Goal: Task Accomplishment & Management: Complete application form

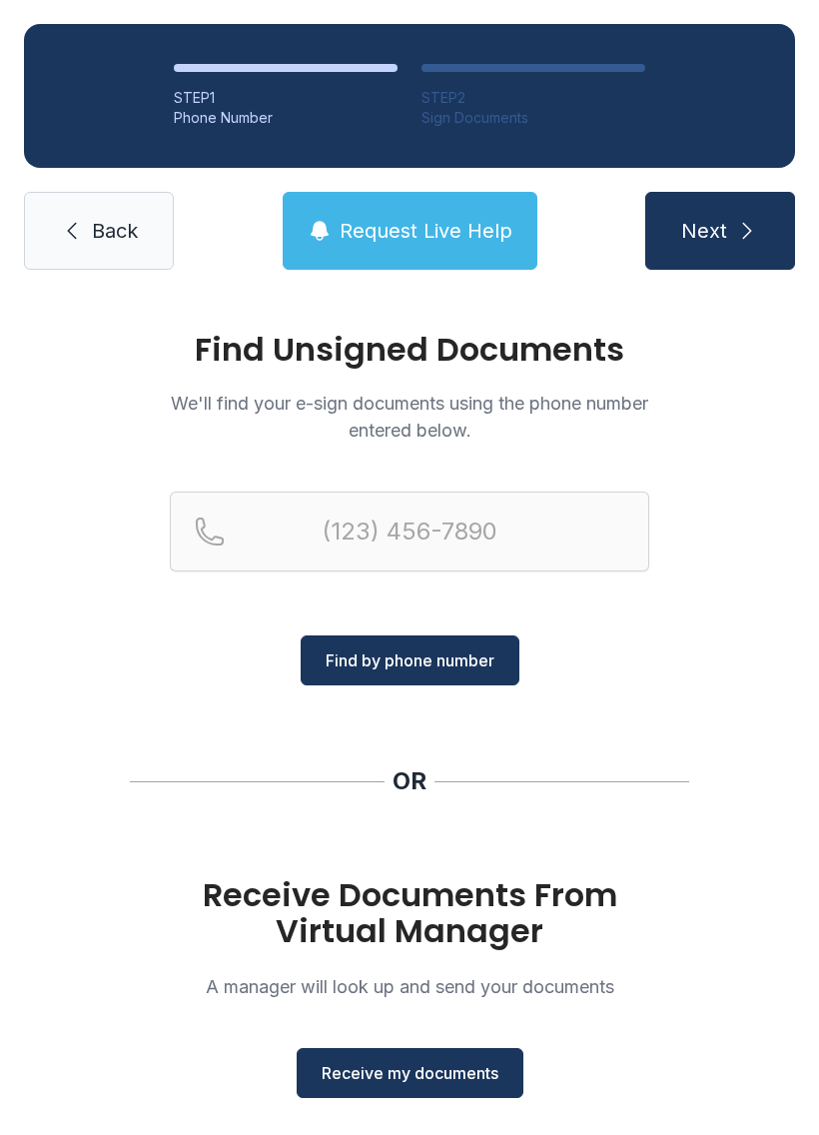
click at [416, 1082] on span "Receive my documents" at bounding box center [410, 1073] width 177 height 24
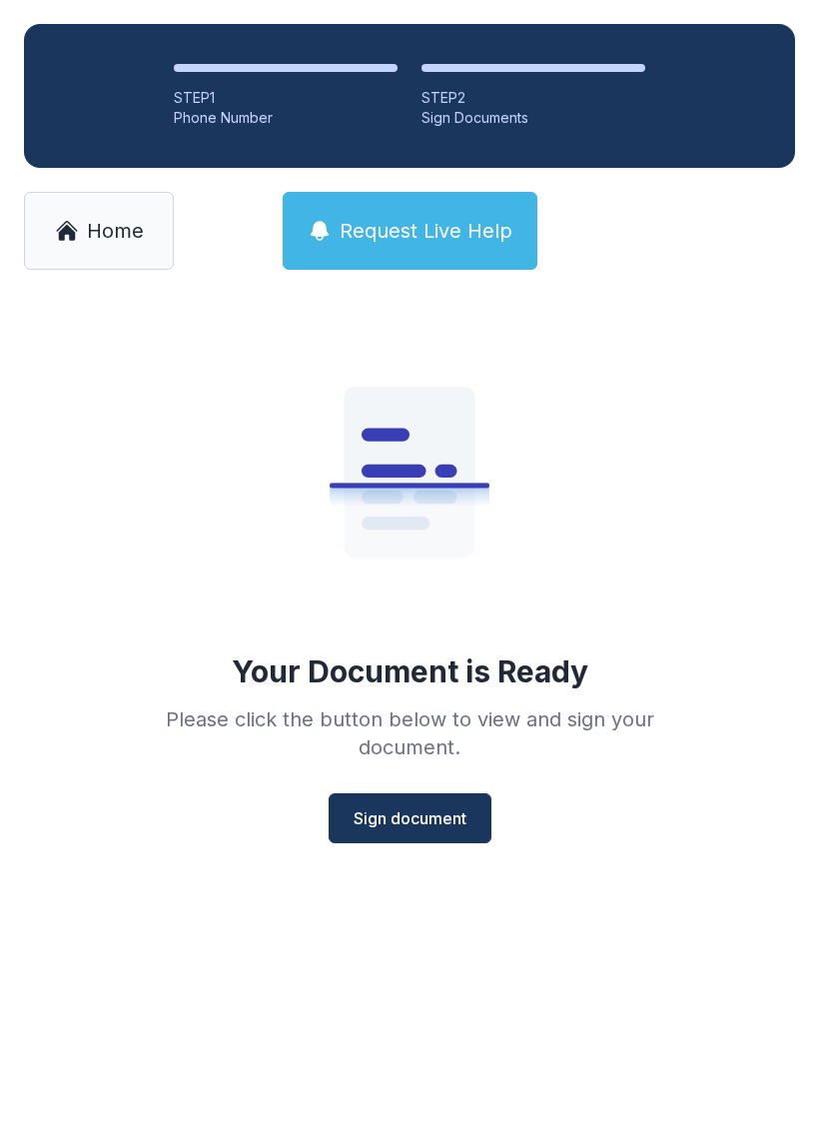
click at [468, 840] on button "Sign document" at bounding box center [410, 818] width 163 height 50
click at [96, 261] on link "Home" at bounding box center [99, 231] width 150 height 78
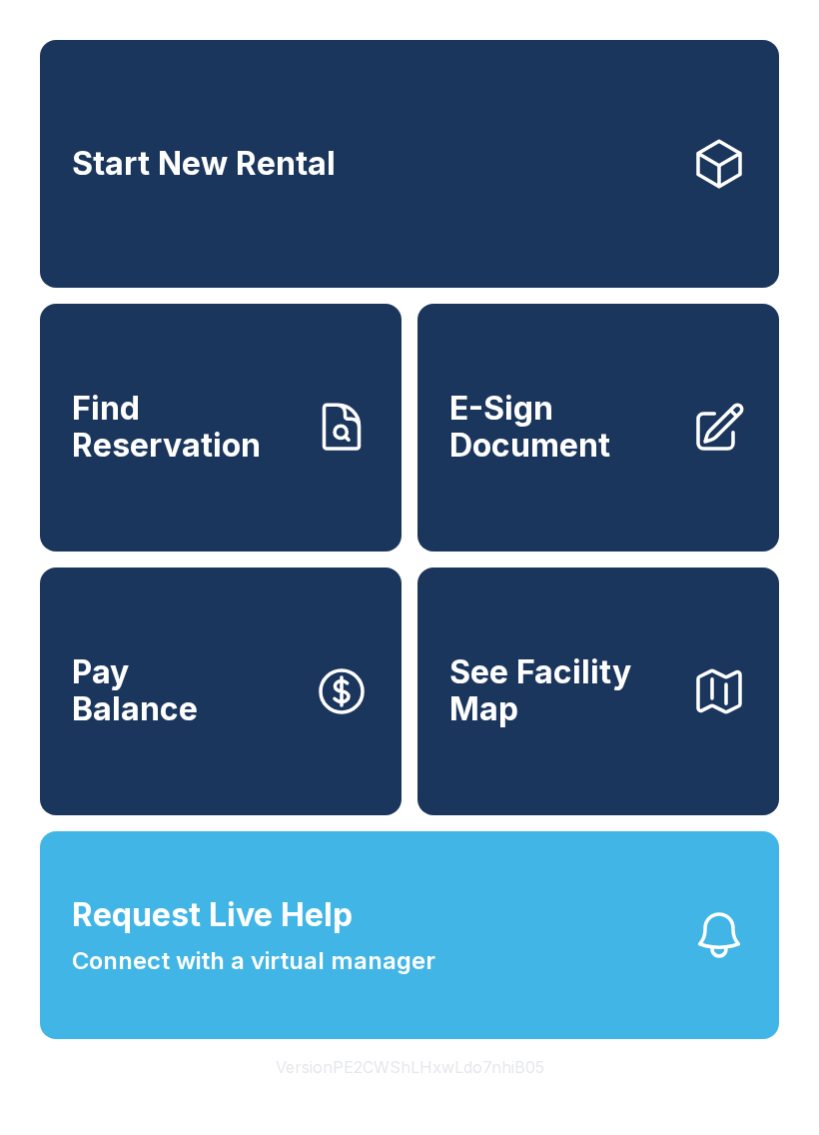
click at [542, 497] on link "E-Sign Document" at bounding box center [599, 428] width 362 height 248
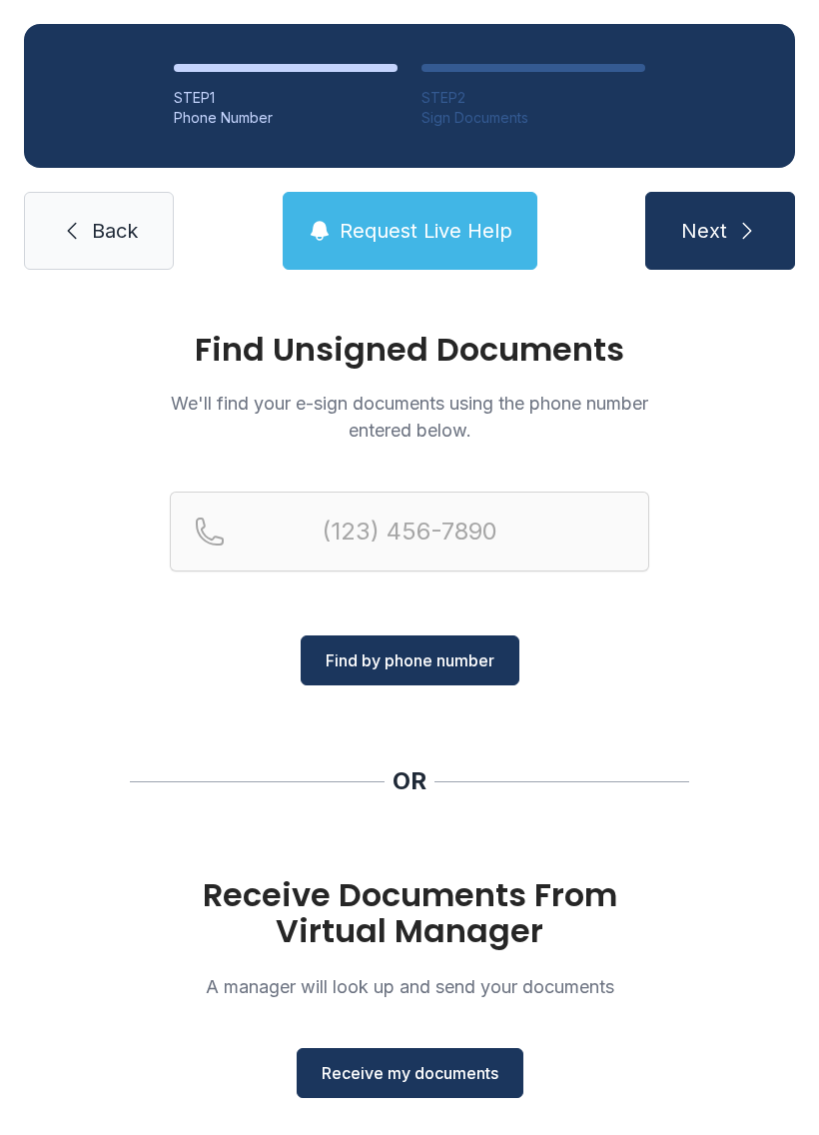
click at [435, 1074] on span "Receive my documents" at bounding box center [410, 1073] width 177 height 24
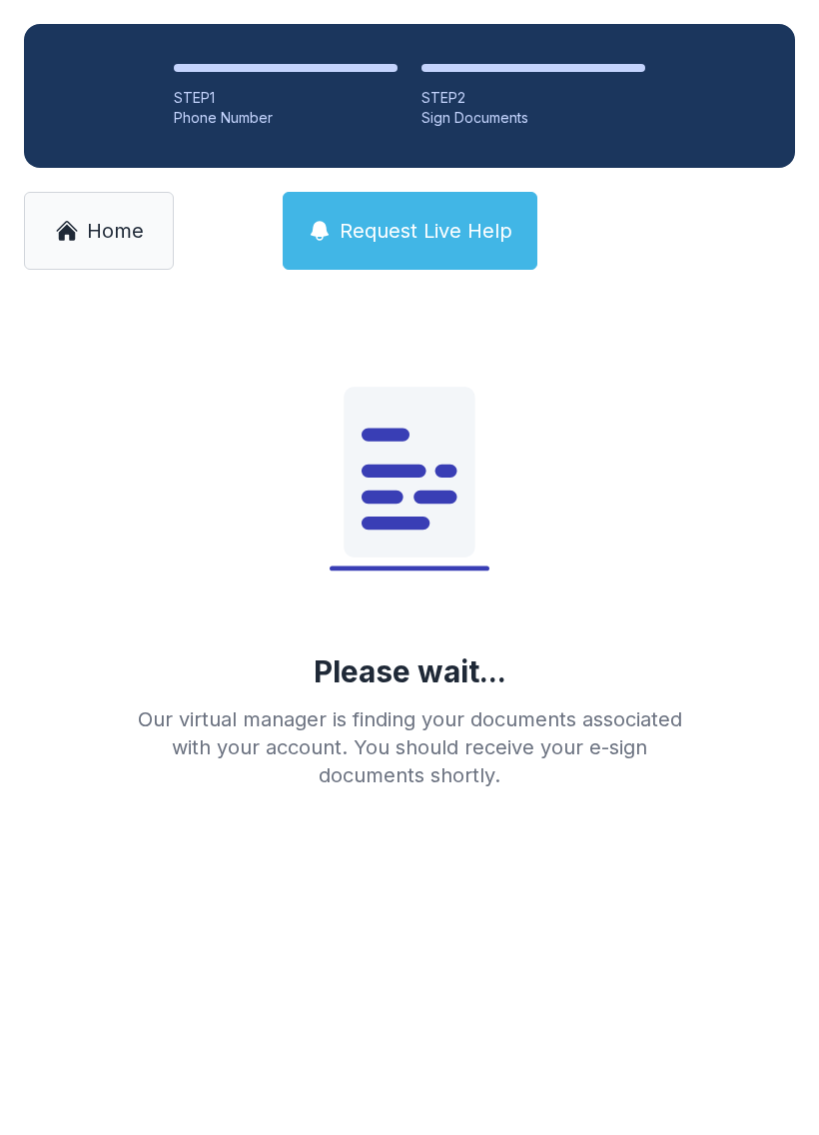
click at [108, 203] on link "Home" at bounding box center [99, 231] width 150 height 78
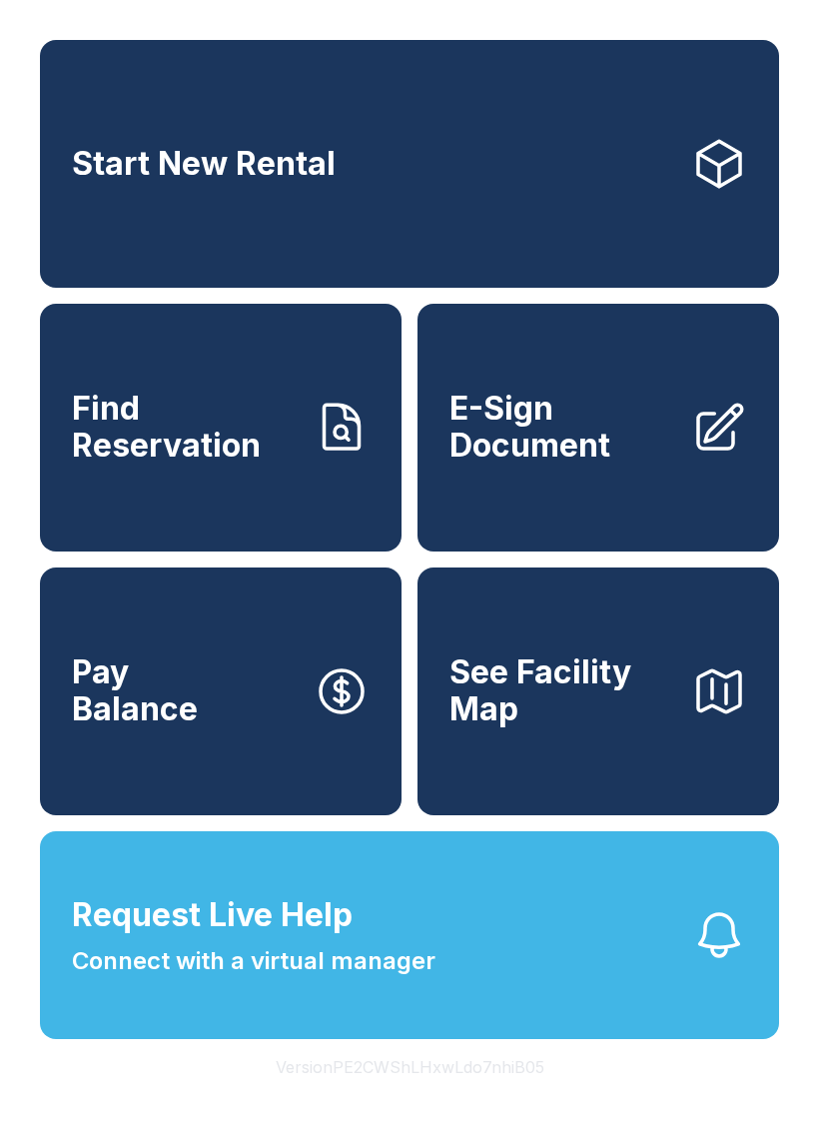
click at [634, 464] on span "E-Sign Document" at bounding box center [563, 427] width 226 height 73
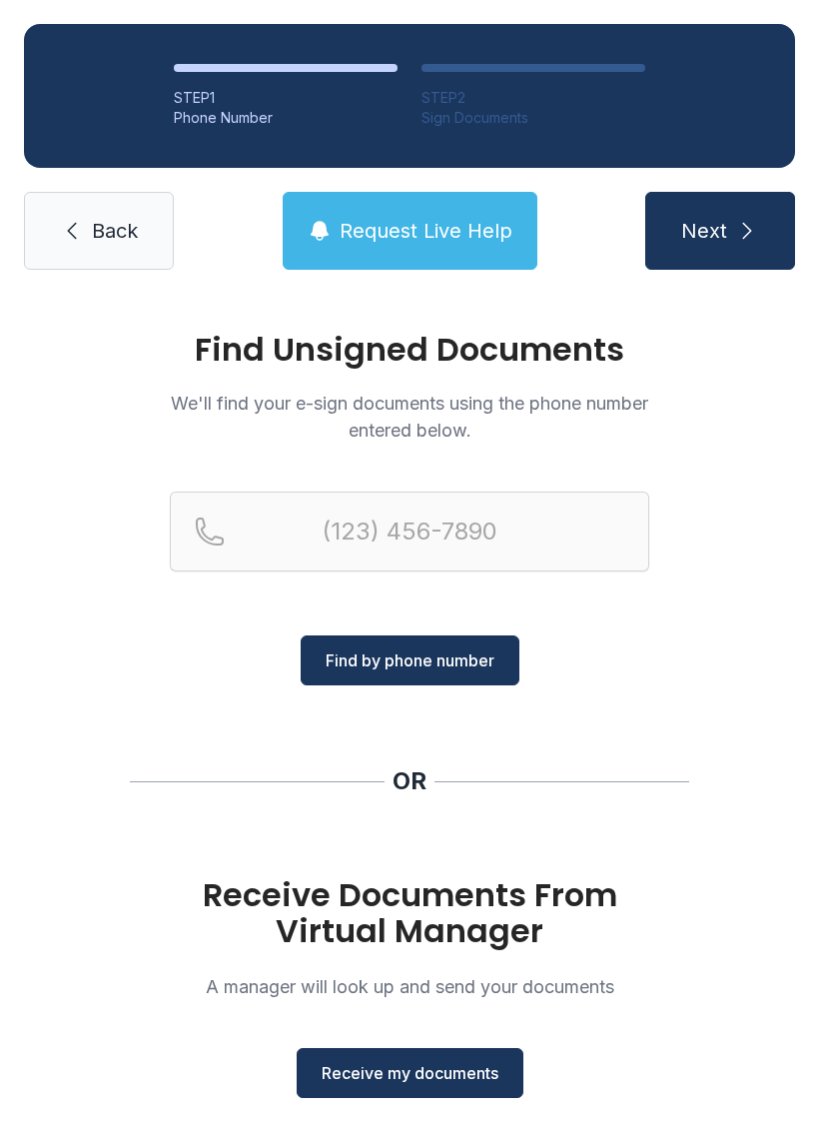
click at [388, 1066] on span "Receive my documents" at bounding box center [410, 1073] width 177 height 24
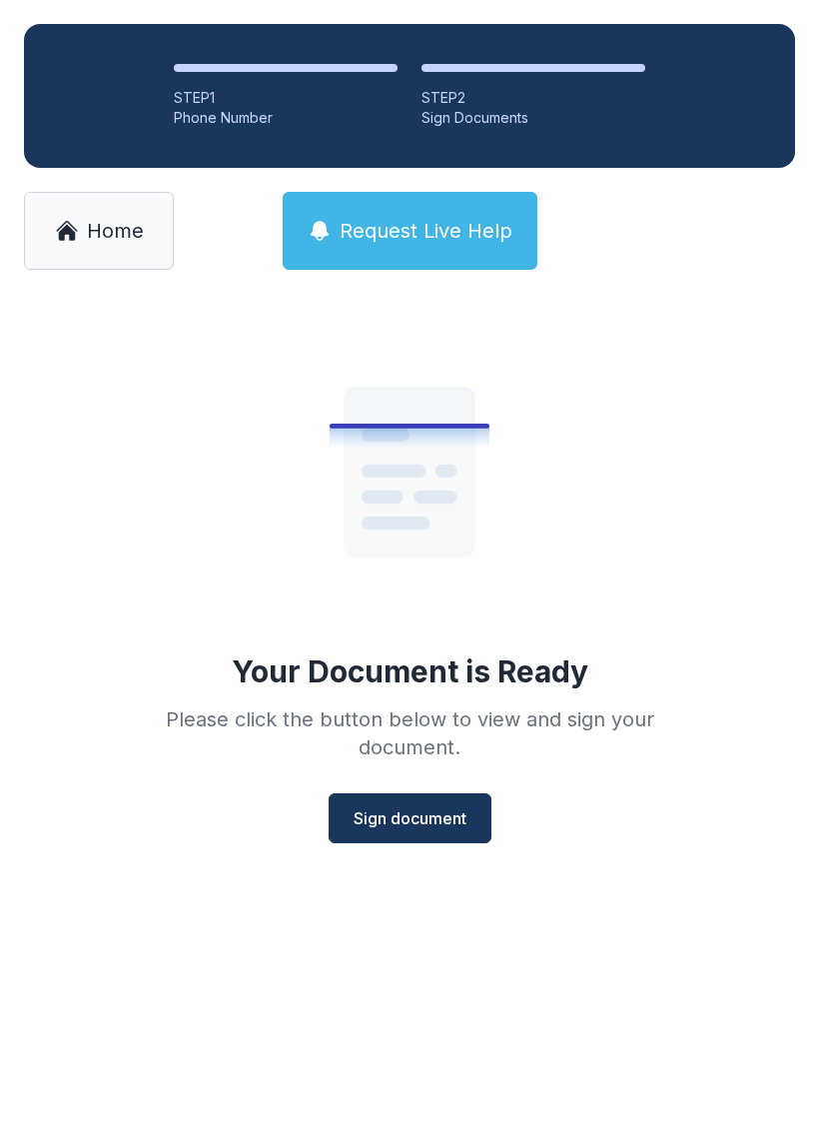
click at [404, 817] on span "Sign document" at bounding box center [410, 818] width 113 height 24
